Goal: Task Accomplishment & Management: Complete application form

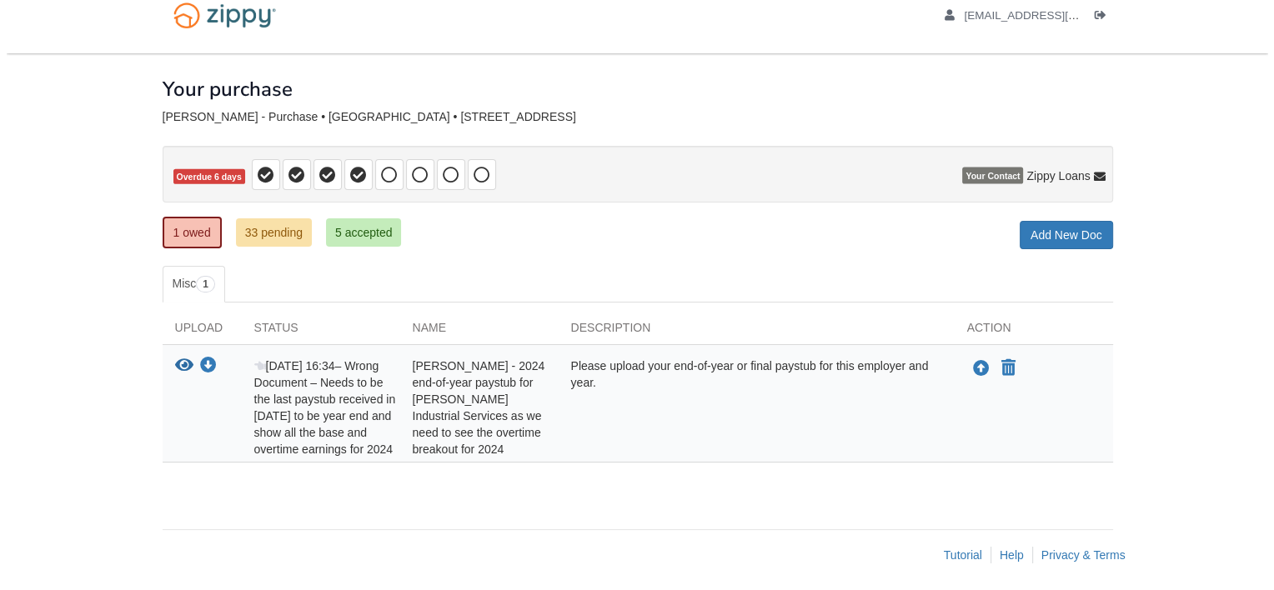
scroll to position [43, 0]
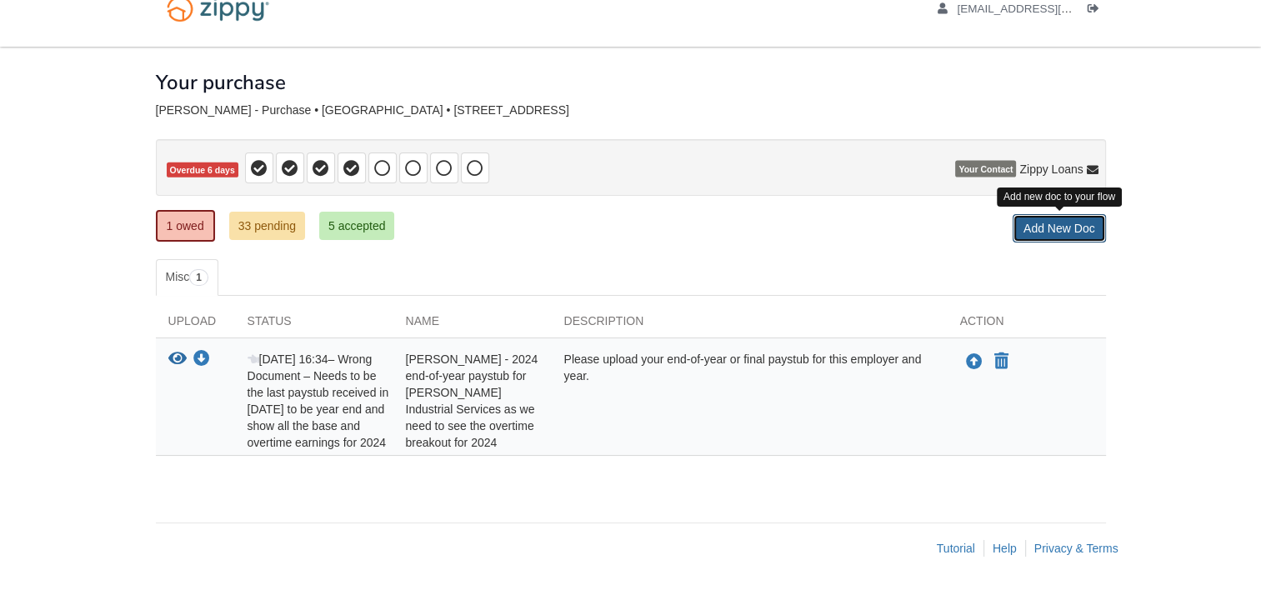
click at [1043, 222] on link "Add New Doc" at bounding box center [1059, 228] width 93 height 28
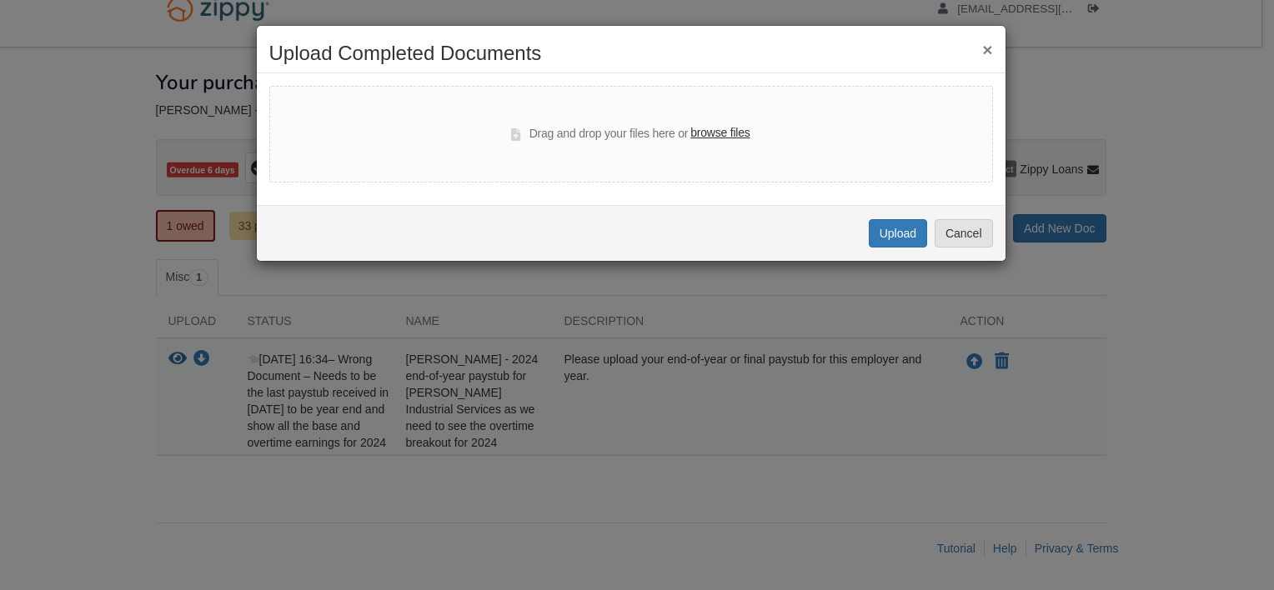
click at [707, 136] on label "browse files" at bounding box center [719, 133] width 59 height 18
click at [0, 0] on input "browse files" at bounding box center [0, 0] width 0 height 0
click at [986, 50] on button "×" at bounding box center [987, 50] width 10 height 18
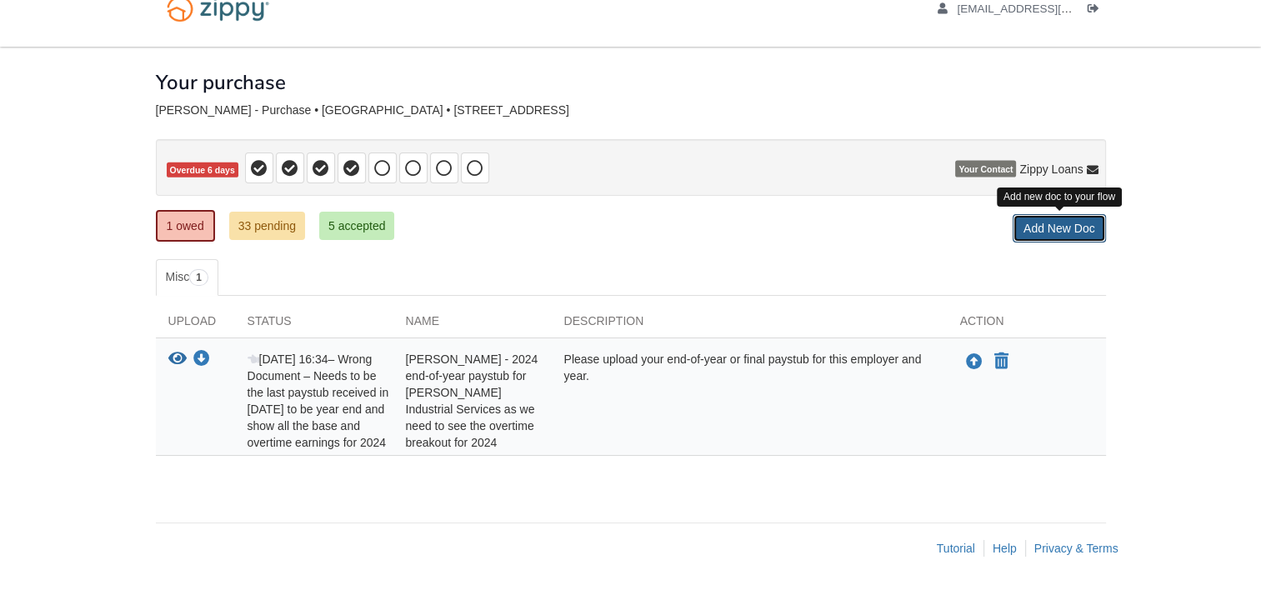
click at [1040, 214] on link "Add New Doc" at bounding box center [1059, 228] width 93 height 28
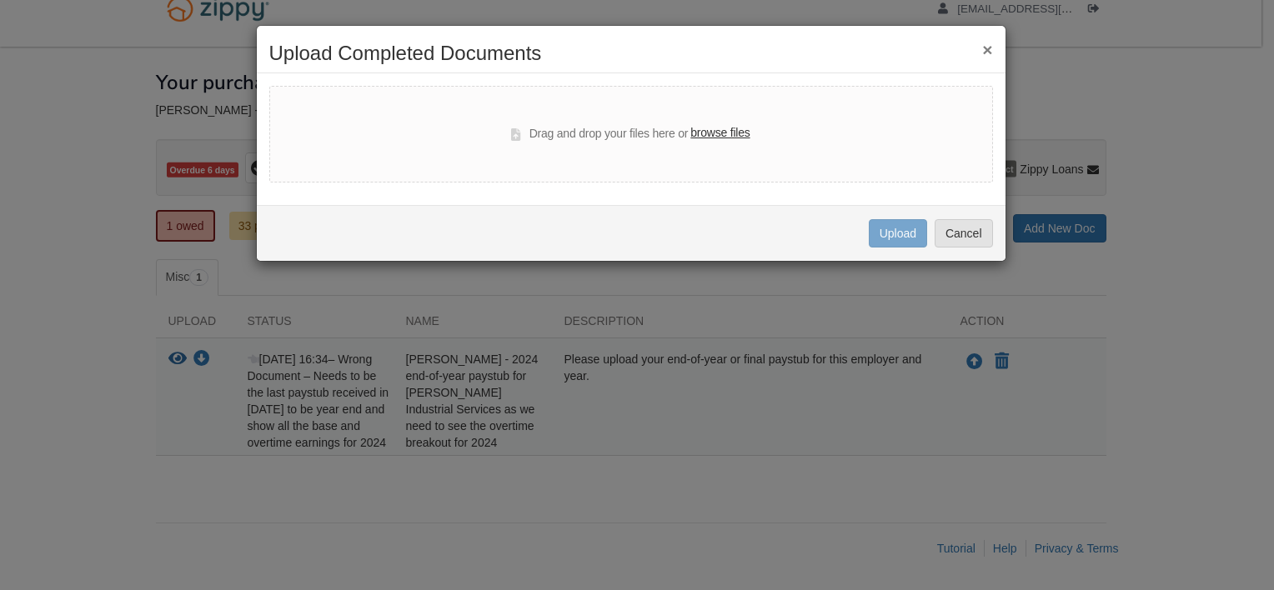
click at [723, 134] on label "browse files" at bounding box center [719, 133] width 59 height 18
click at [0, 0] on input "browse files" at bounding box center [0, 0] width 0 height 0
select select "****"
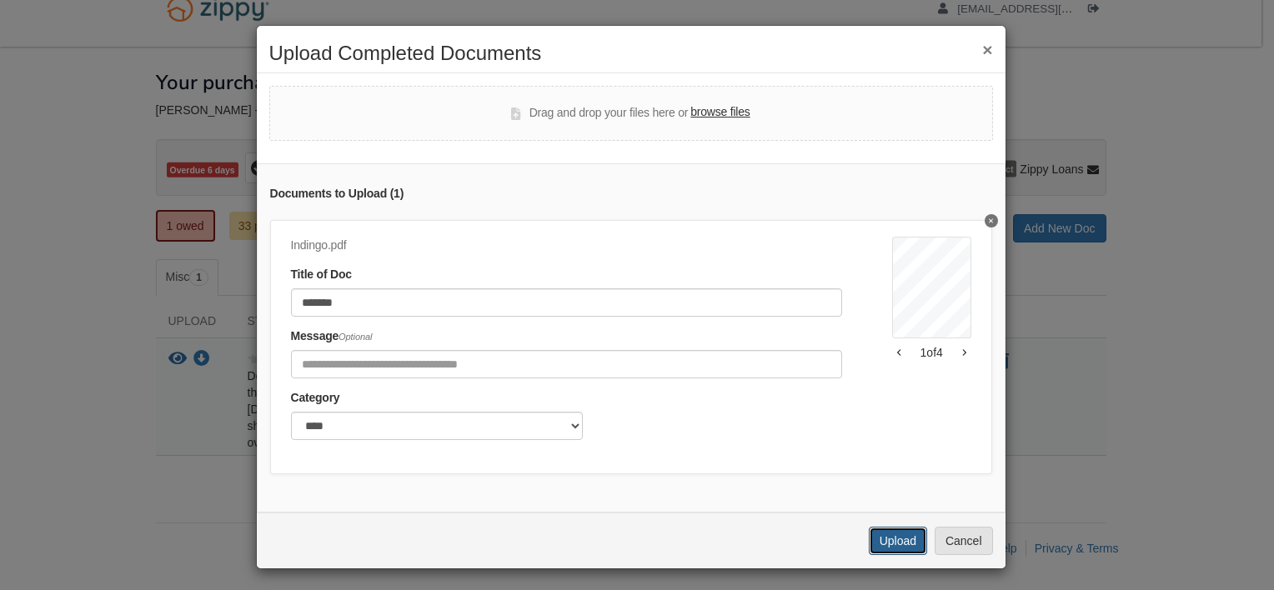
click at [887, 552] on button "Upload" at bounding box center [897, 541] width 58 height 28
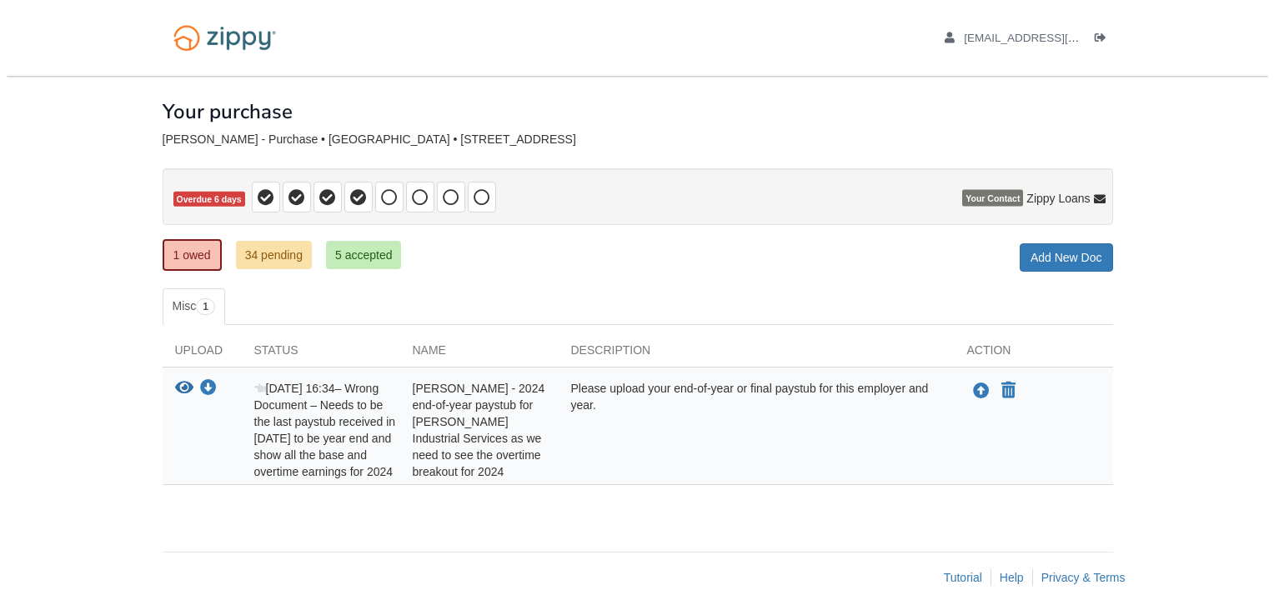
scroll to position [43, 0]
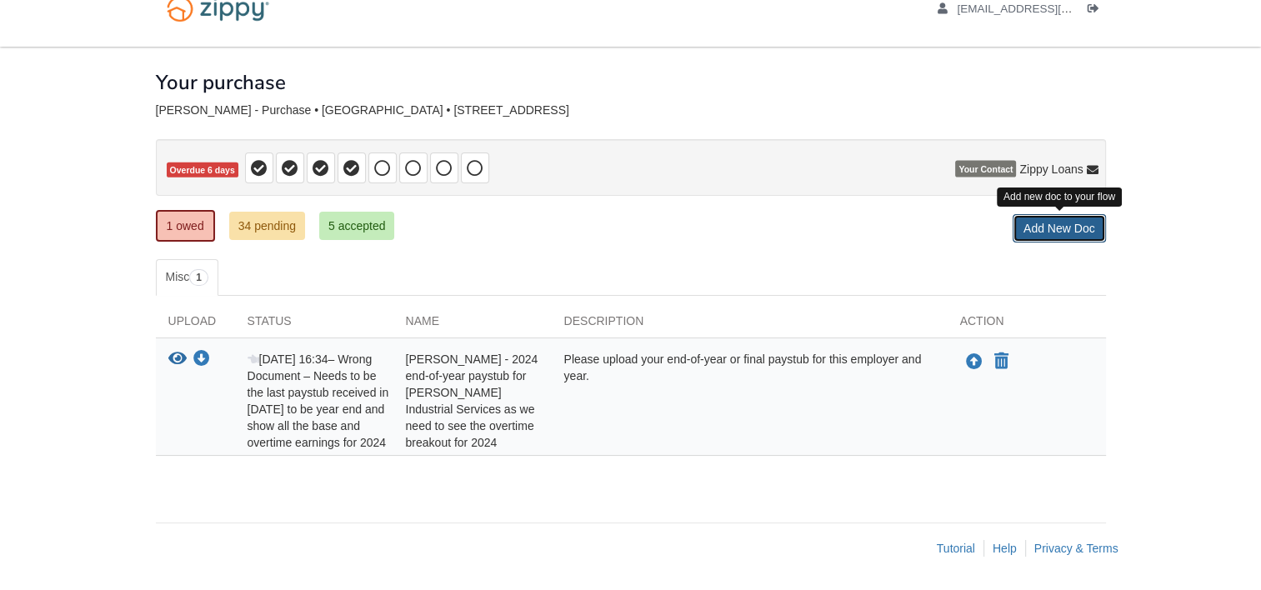
click at [1039, 214] on link "Add New Doc" at bounding box center [1059, 228] width 93 height 28
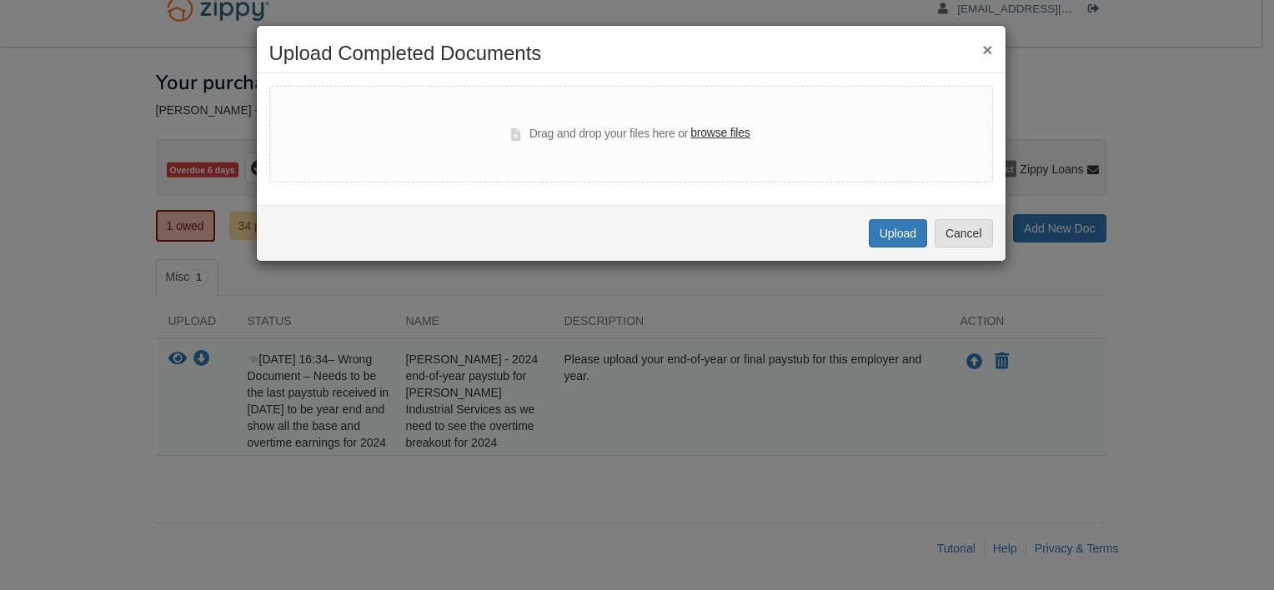
click at [728, 128] on label "browse files" at bounding box center [719, 133] width 59 height 18
click at [0, 0] on input "browse files" at bounding box center [0, 0] width 0 height 0
select select "****"
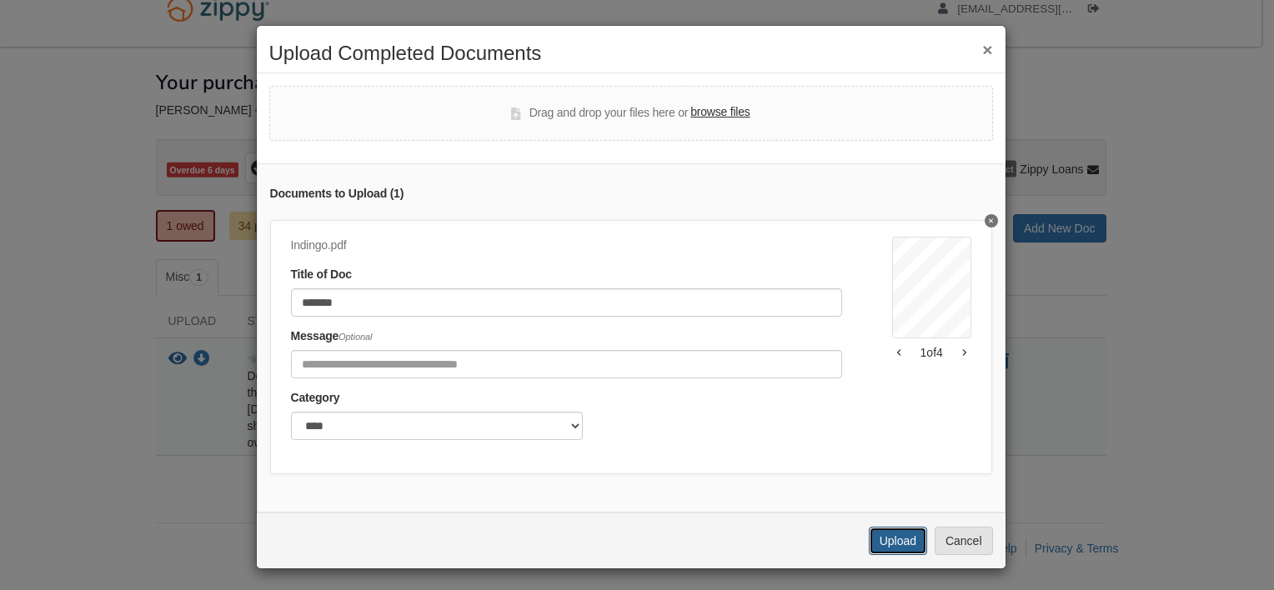
click at [892, 553] on button "Upload" at bounding box center [897, 541] width 58 height 28
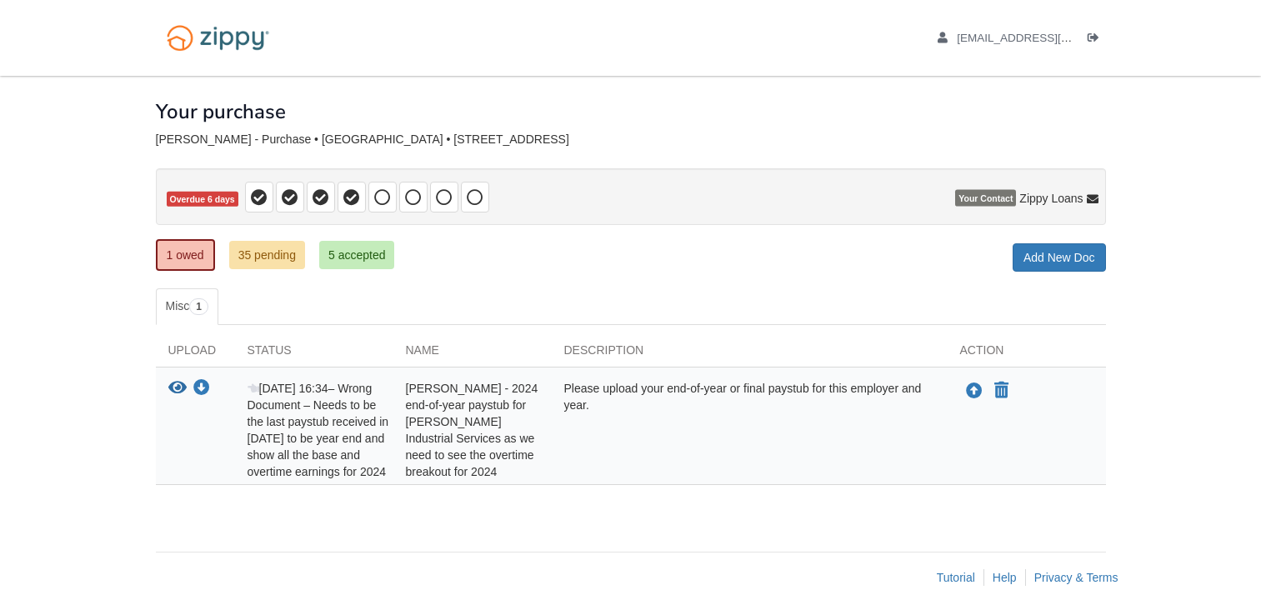
scroll to position [43, 0]
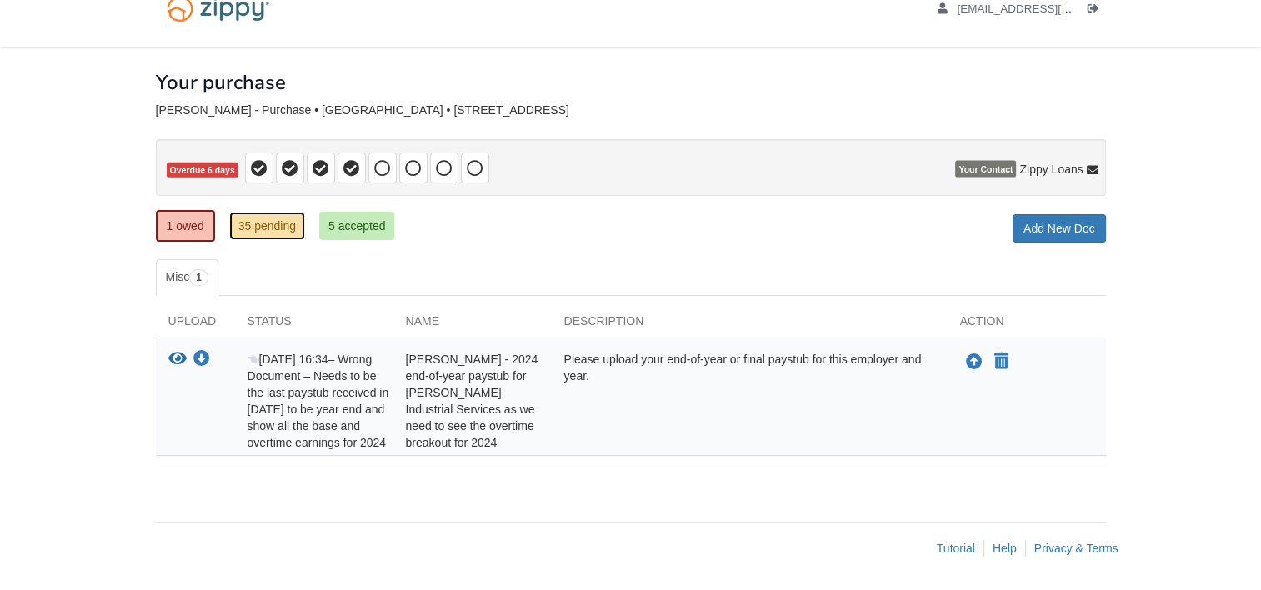
click at [266, 217] on link "35 pending" at bounding box center [267, 226] width 76 height 28
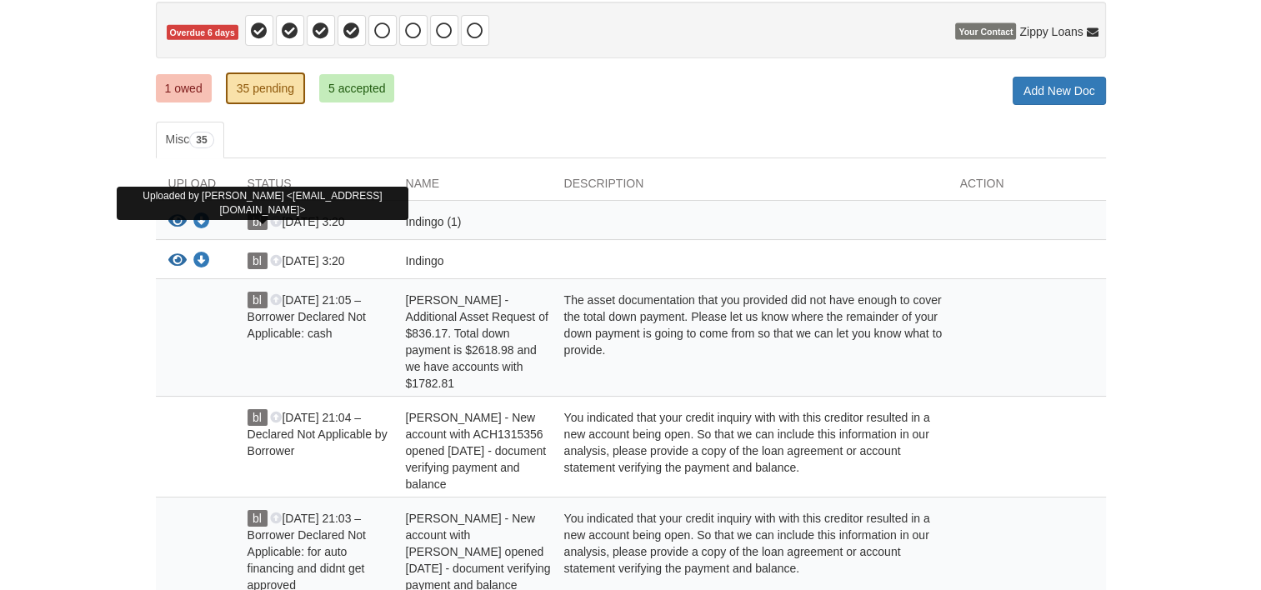
scroll to position [250, 0]
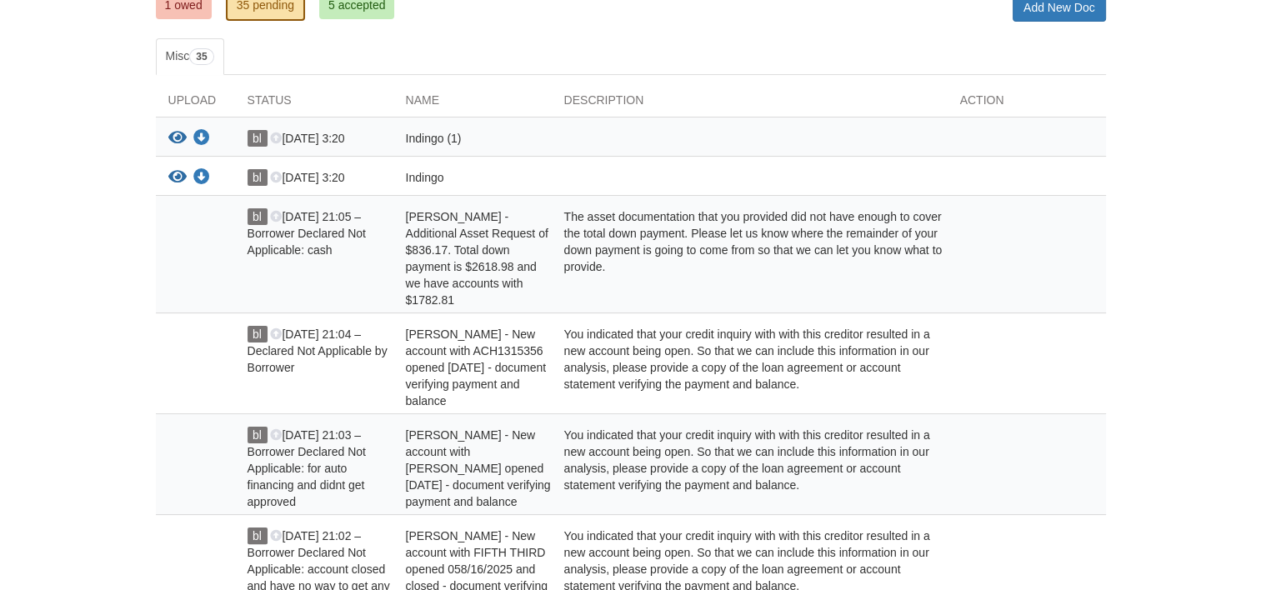
click at [433, 143] on div "Indingo (1)" at bounding box center [472, 141] width 158 height 22
click at [174, 136] on icon "View Indingo (1)" at bounding box center [177, 138] width 18 height 17
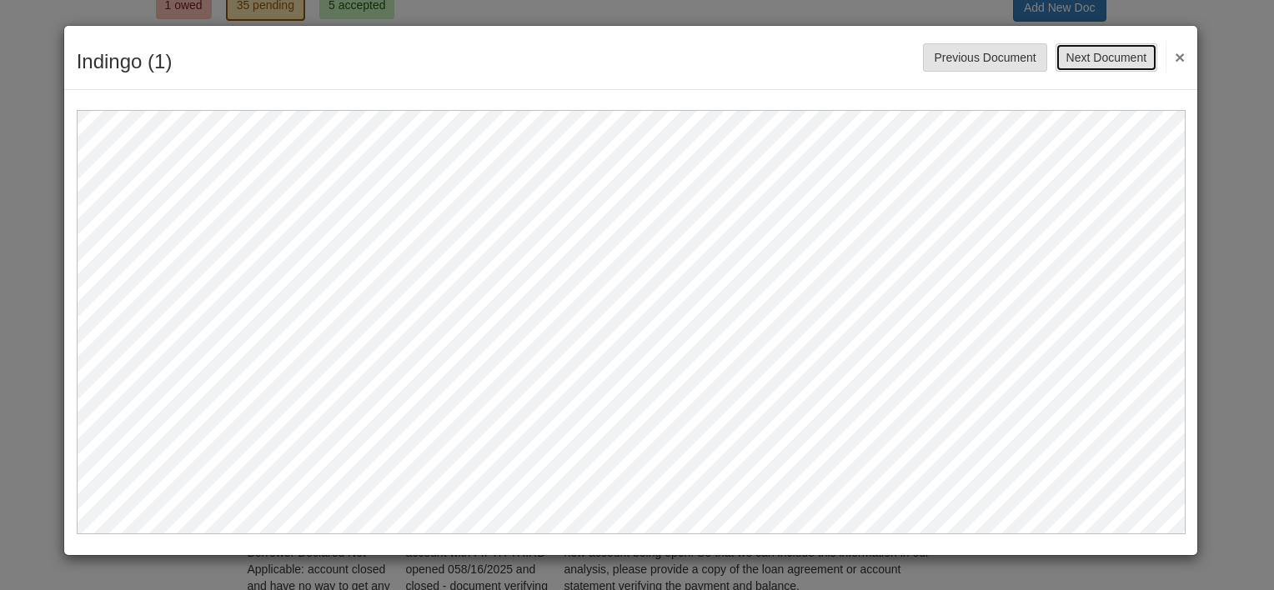
click at [1129, 56] on button "Next Document" at bounding box center [1106, 57] width 102 height 28
click at [1180, 53] on button "×" at bounding box center [1174, 57] width 19 height 30
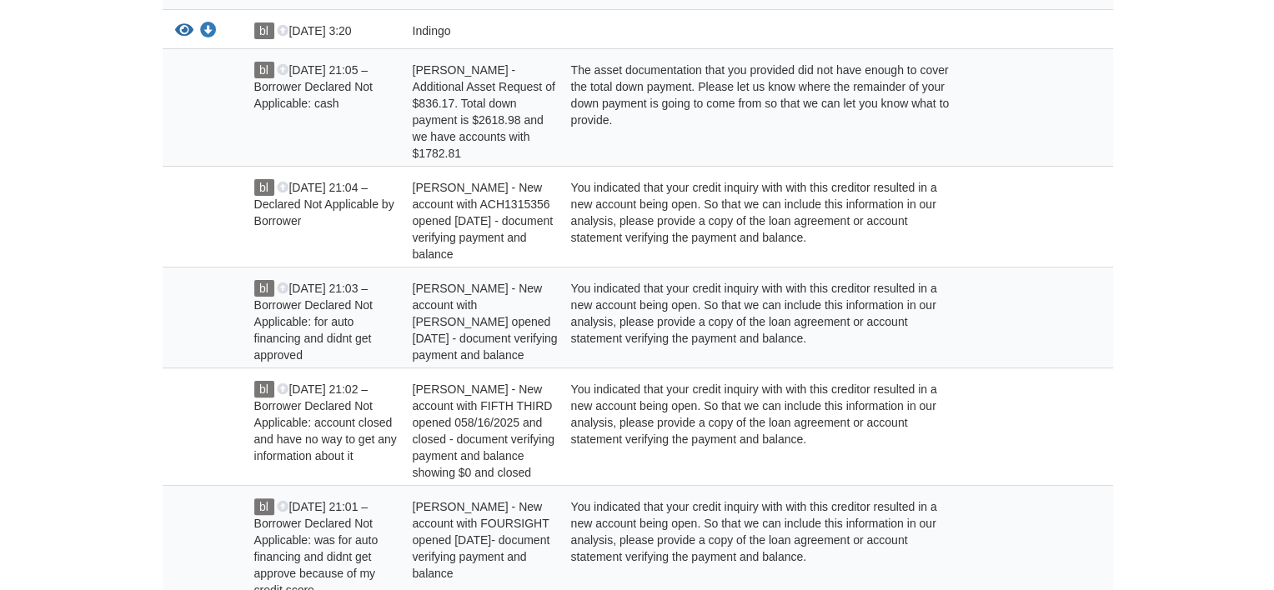
scroll to position [0, 0]
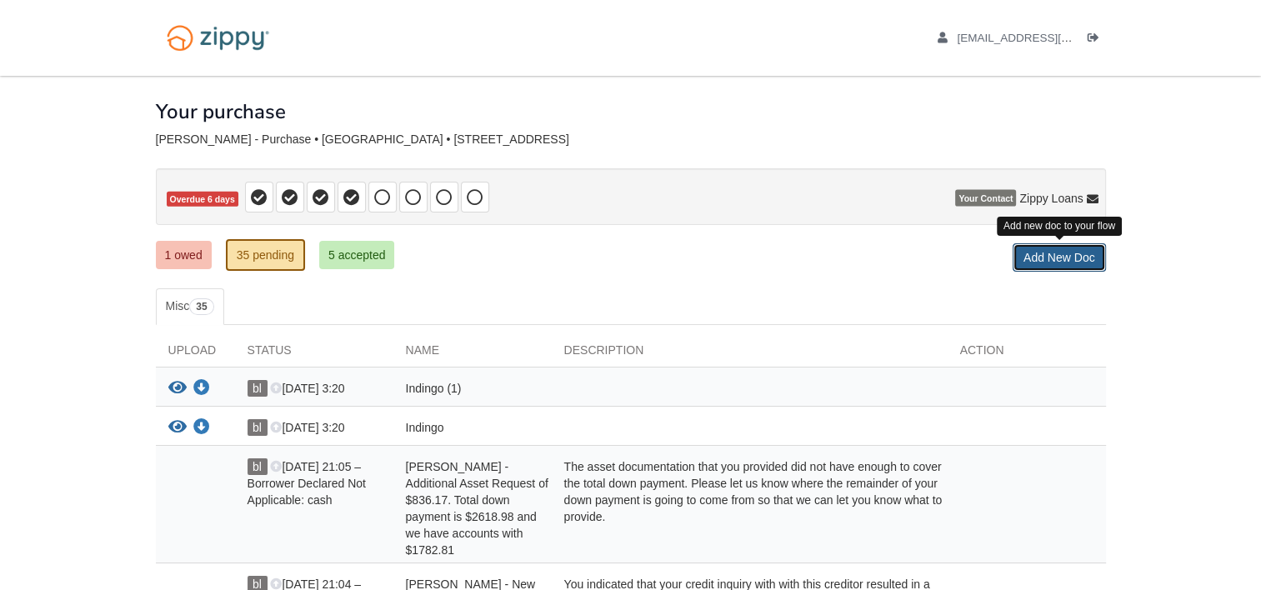
click at [1050, 260] on link "Add New Doc" at bounding box center [1059, 257] width 93 height 28
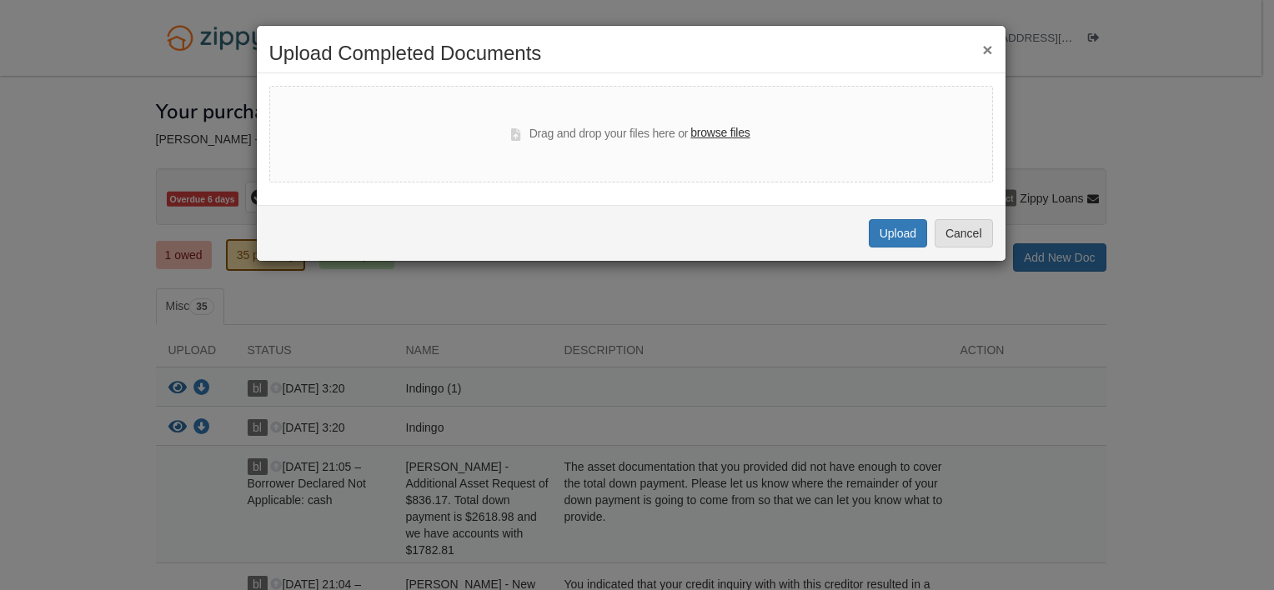
click at [721, 128] on label "browse files" at bounding box center [719, 133] width 59 height 18
click at [0, 0] on input "browse files" at bounding box center [0, 0] width 0 height 0
select select "****"
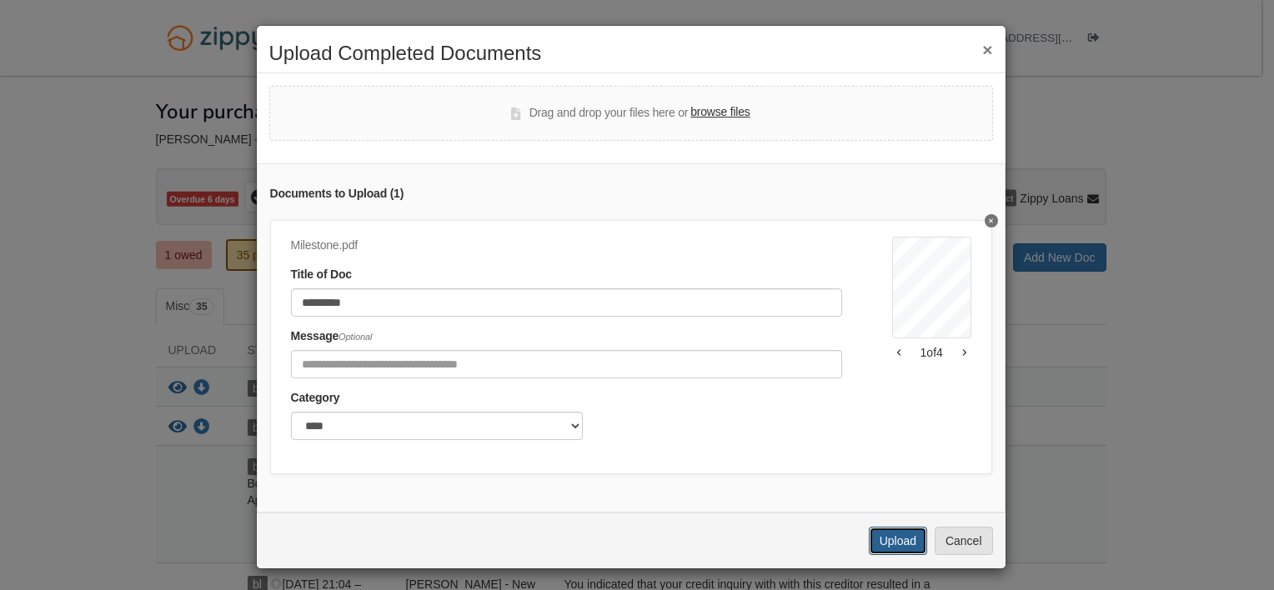
click at [877, 555] on button "Upload" at bounding box center [897, 541] width 58 height 28
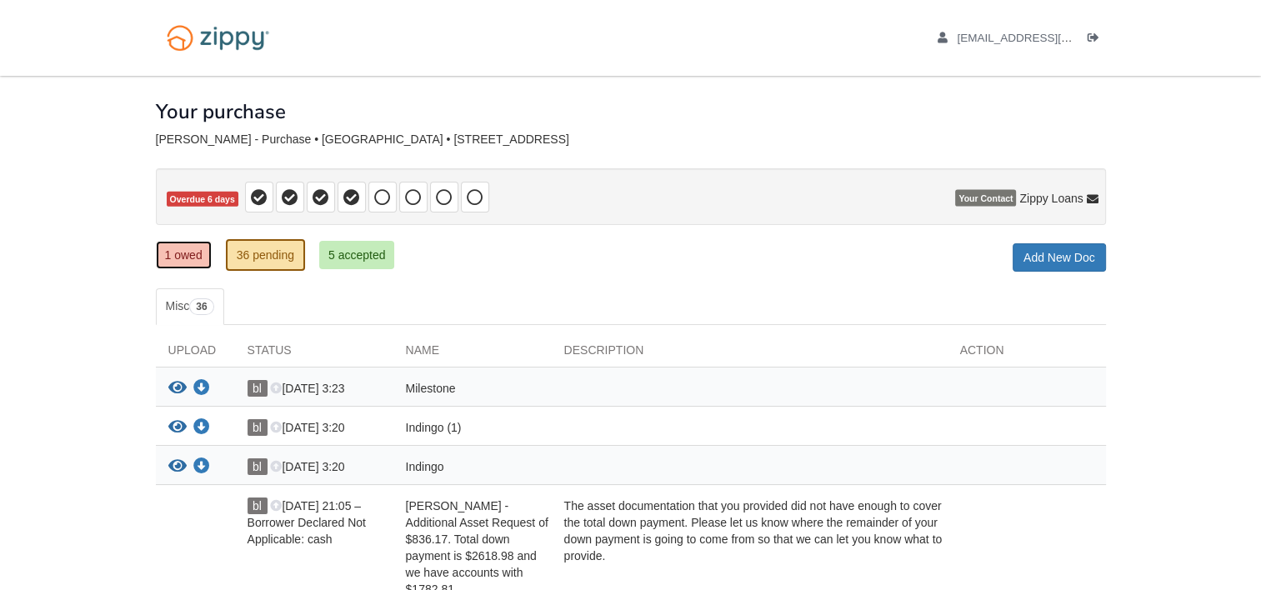
click at [198, 258] on link "1 owed" at bounding box center [184, 255] width 56 height 28
